Goal: Transaction & Acquisition: Purchase product/service

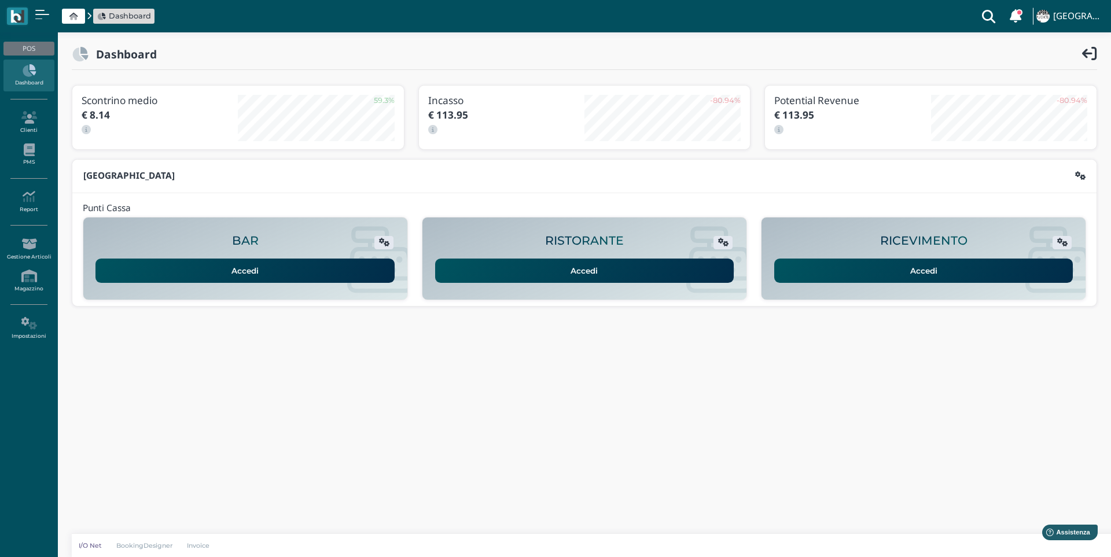
click at [948, 271] on link "Accedi" at bounding box center [923, 271] width 299 height 24
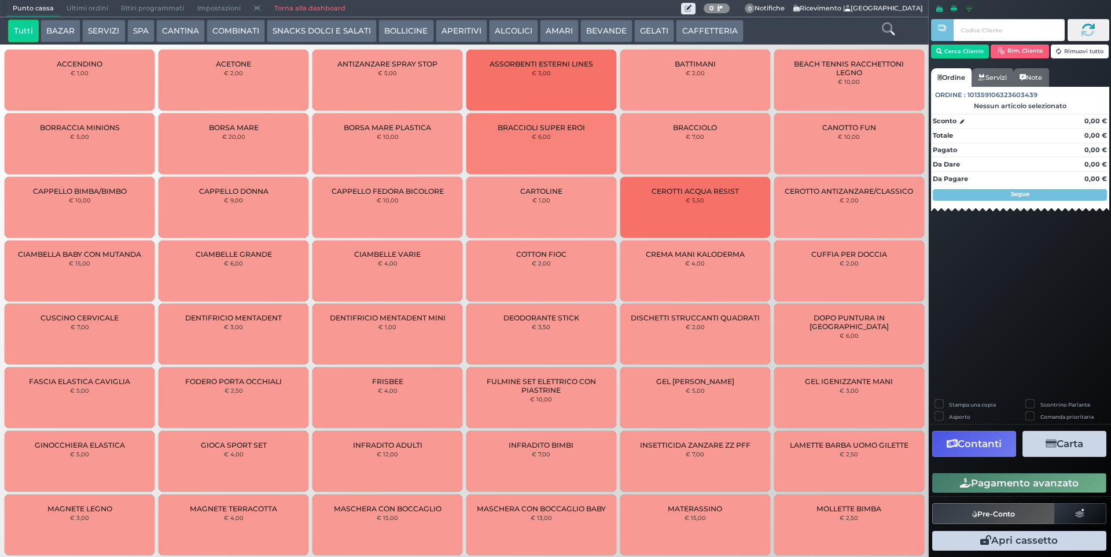
click at [581, 29] on button "BEVANDE" at bounding box center [606, 31] width 52 height 23
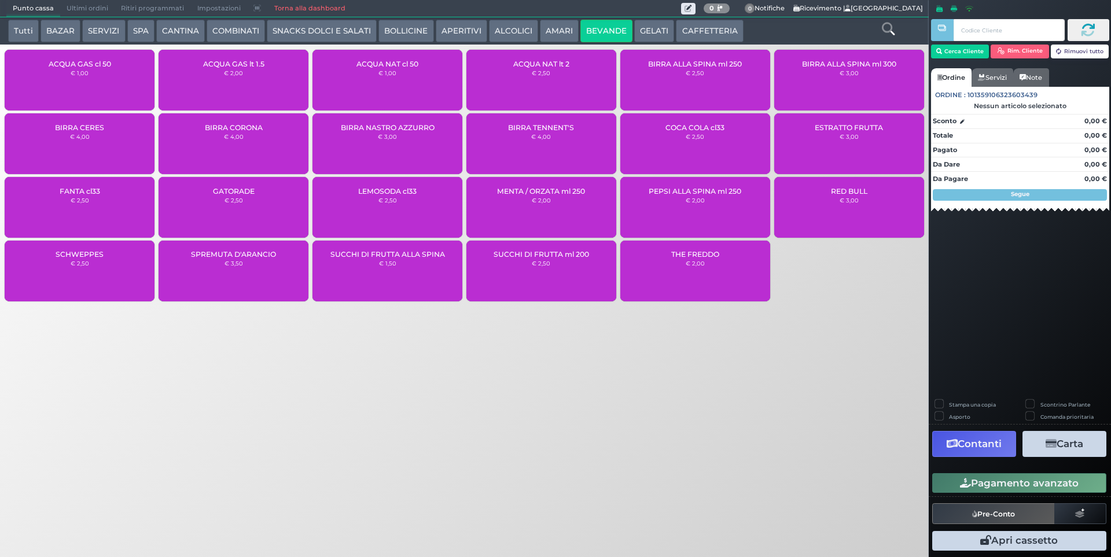
click at [110, 83] on div "ACQUA GAS cl 50 € 1,00" at bounding box center [80, 80] width 150 height 61
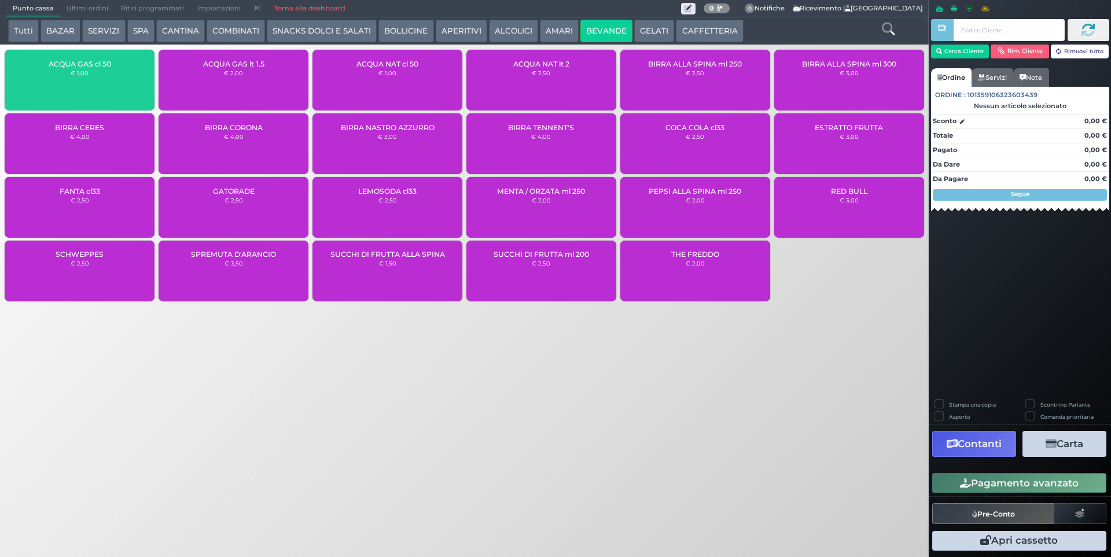
click at [110, 83] on div "ACQUA GAS cl 50 € 1,00" at bounding box center [80, 80] width 150 height 61
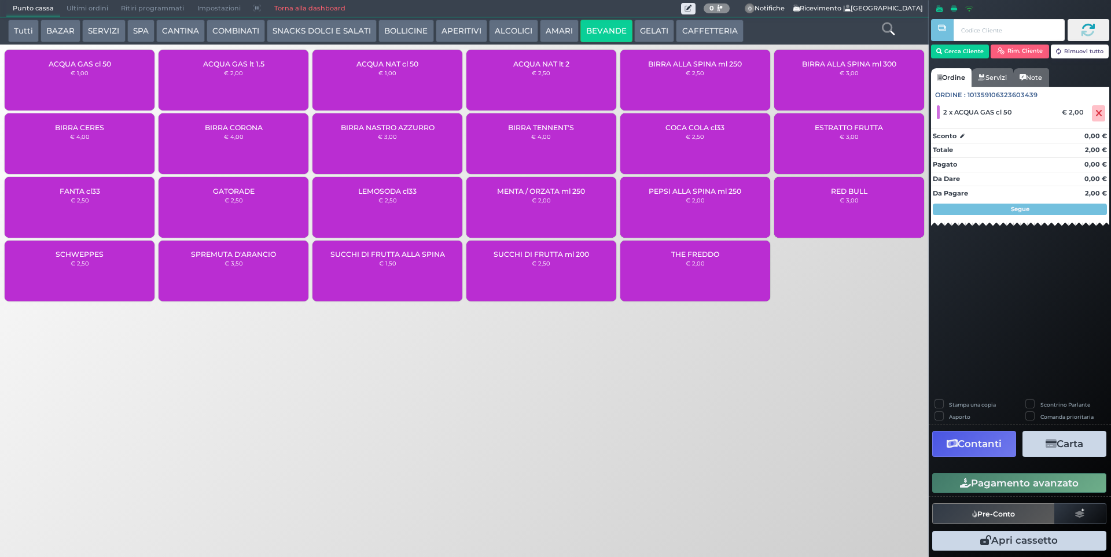
click at [999, 481] on button "Pagamento avanzato" at bounding box center [1019, 483] width 174 height 20
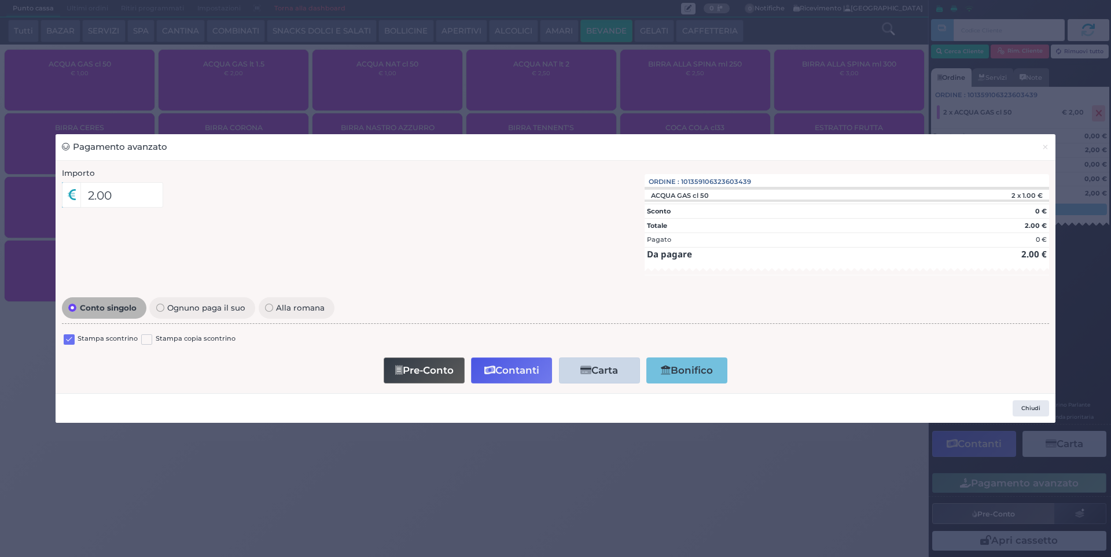
click at [120, 338] on label "Stampa scontrino" at bounding box center [108, 339] width 60 height 11
click at [71, 339] on label at bounding box center [69, 339] width 11 height 11
click at [0, 0] on input "checkbox" at bounding box center [0, 0] width 0 height 0
click at [530, 374] on button "Contanti" at bounding box center [511, 370] width 81 height 26
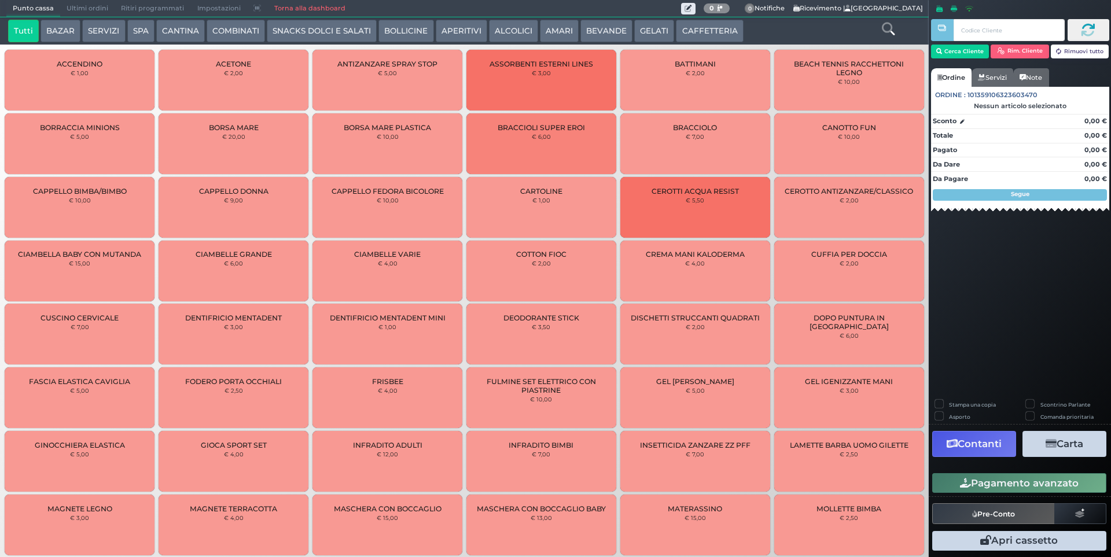
click at [328, 29] on button "SNACKS DOLCI E SALATI" at bounding box center [322, 31] width 110 height 23
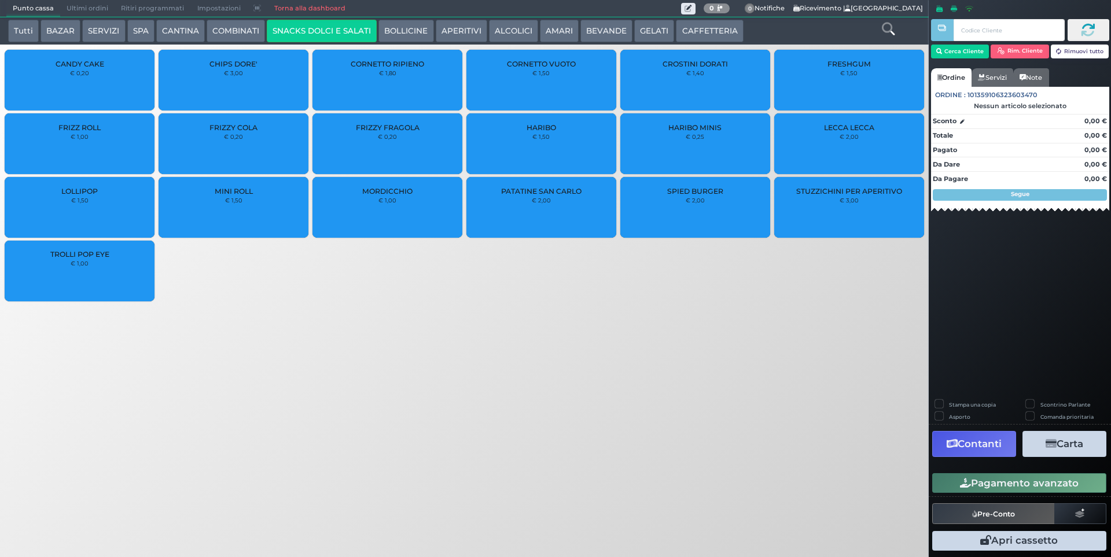
click at [246, 86] on div "CHIPS DORE' € 3,00" at bounding box center [233, 80] width 150 height 61
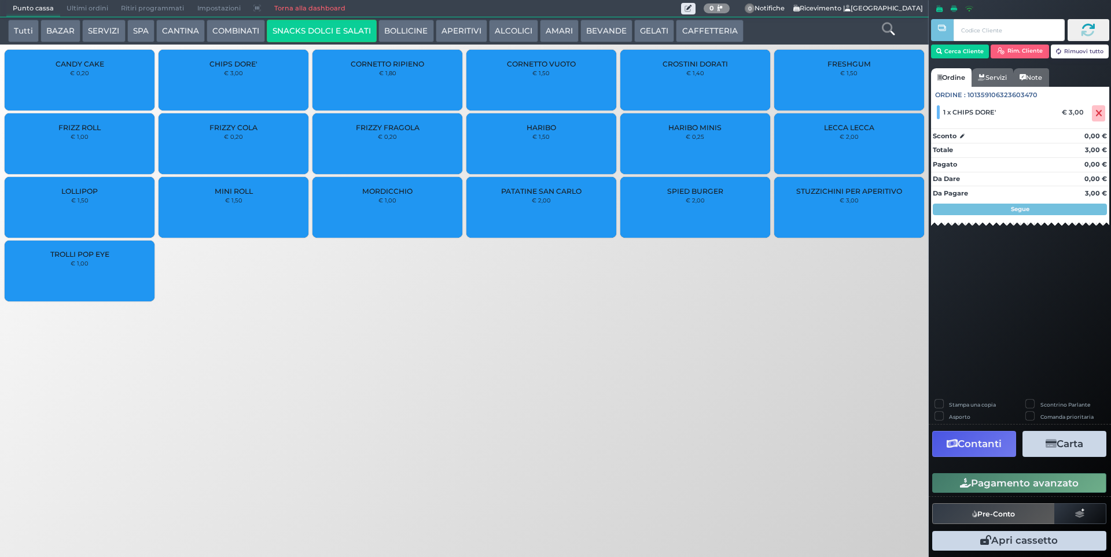
click at [988, 486] on button "Pagamento avanzato" at bounding box center [1019, 483] width 174 height 20
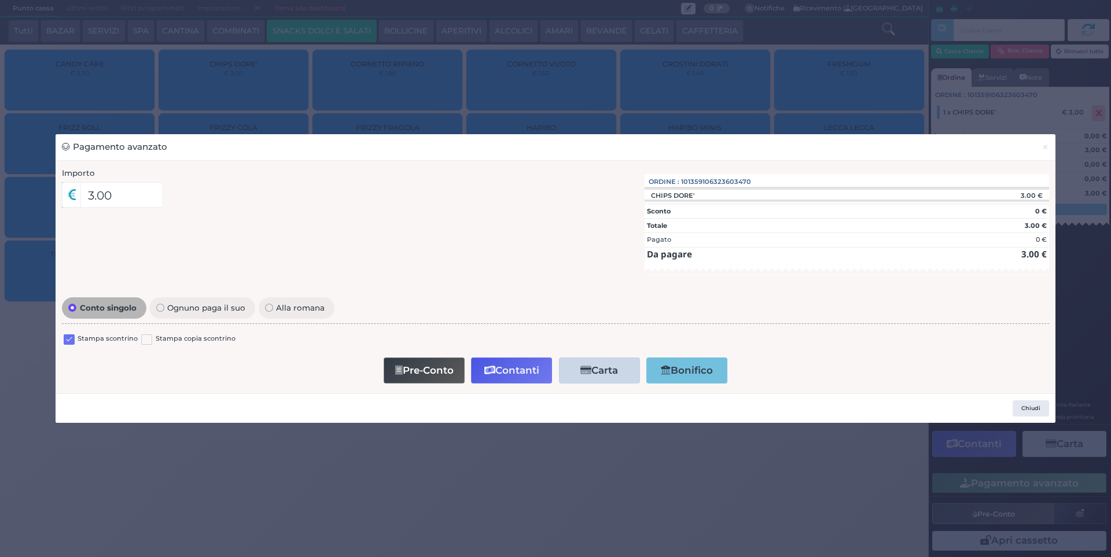
click at [82, 340] on label "Stampa scontrino" at bounding box center [108, 339] width 60 height 11
click at [67, 341] on label at bounding box center [69, 339] width 11 height 11
click at [0, 0] on input "checkbox" at bounding box center [0, 0] width 0 height 0
click at [501, 371] on button "Contanti" at bounding box center [511, 370] width 81 height 26
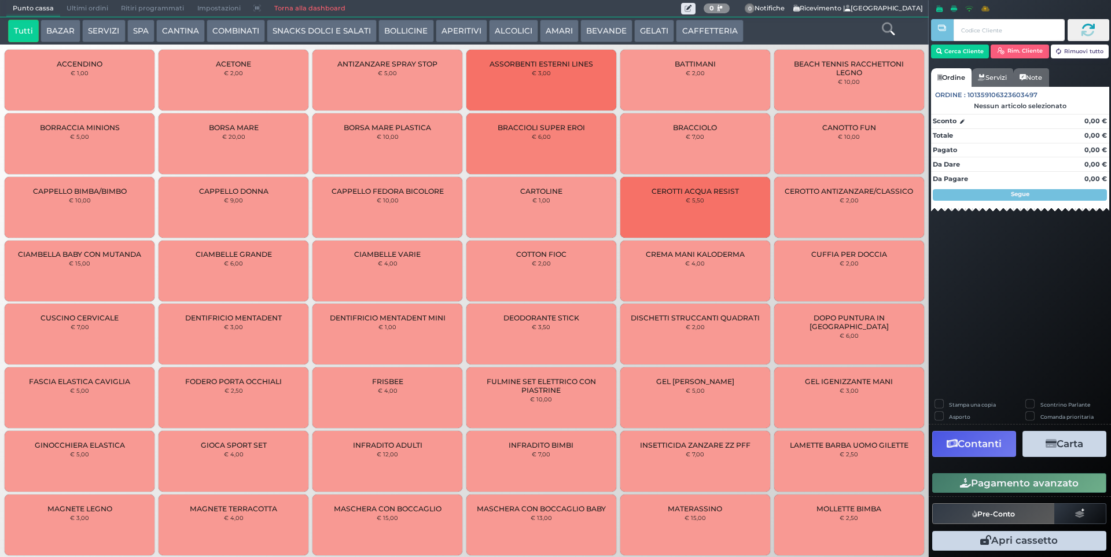
click at [67, 9] on span "Ultimi ordini" at bounding box center [87, 9] width 54 height 16
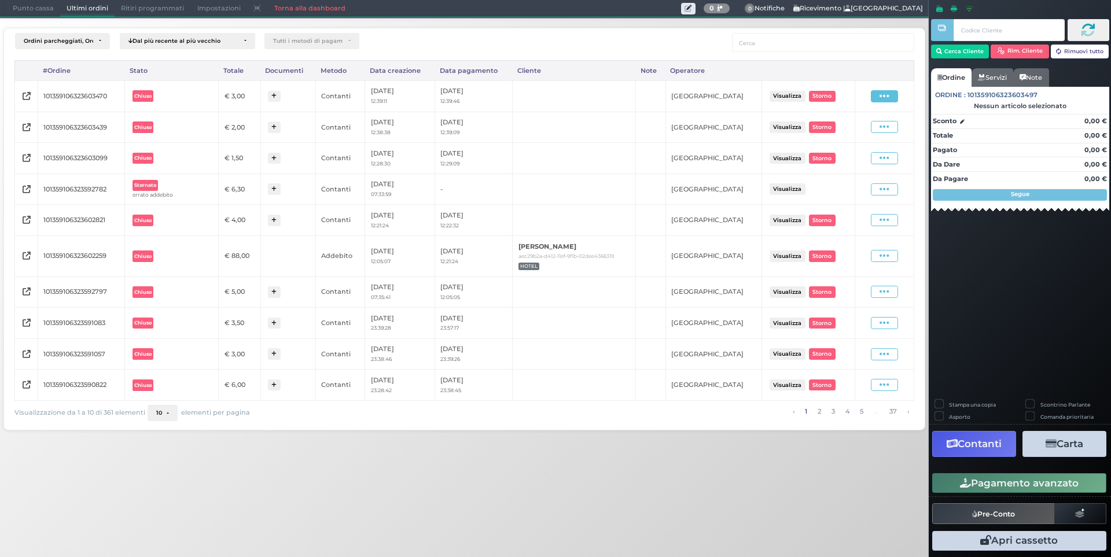
click at [877, 98] on span at bounding box center [884, 96] width 27 height 12
click at [855, 128] on span "Ristampa Pre-Conto" at bounding box center [857, 130] width 47 height 20
click at [891, 131] on span at bounding box center [884, 127] width 27 height 12
click at [857, 162] on span "Ristampa Pre-Conto" at bounding box center [857, 161] width 47 height 20
click at [38, 3] on span "Punto cassa" at bounding box center [33, 9] width 54 height 16
